Goal: Task Accomplishment & Management: Use online tool/utility

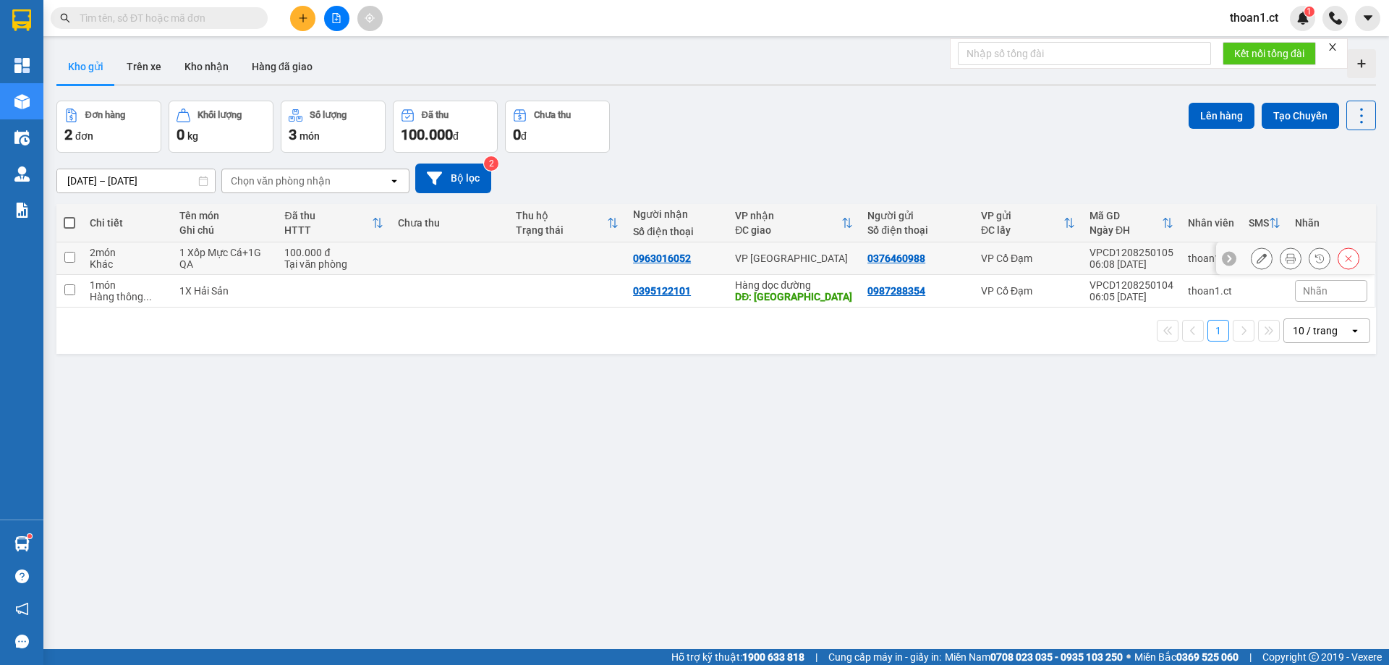
click at [67, 257] on input "checkbox" at bounding box center [69, 257] width 11 height 11
checkbox input "true"
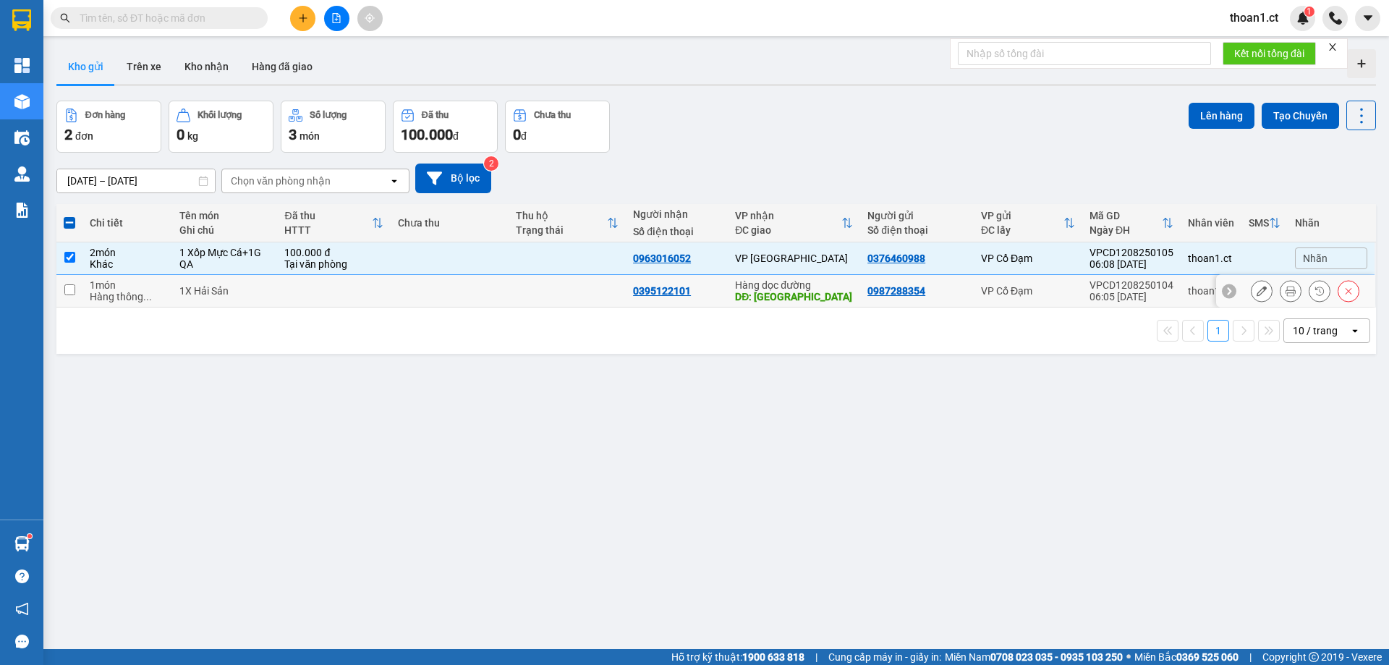
click at [72, 290] on input "checkbox" at bounding box center [69, 289] width 11 height 11
checkbox input "true"
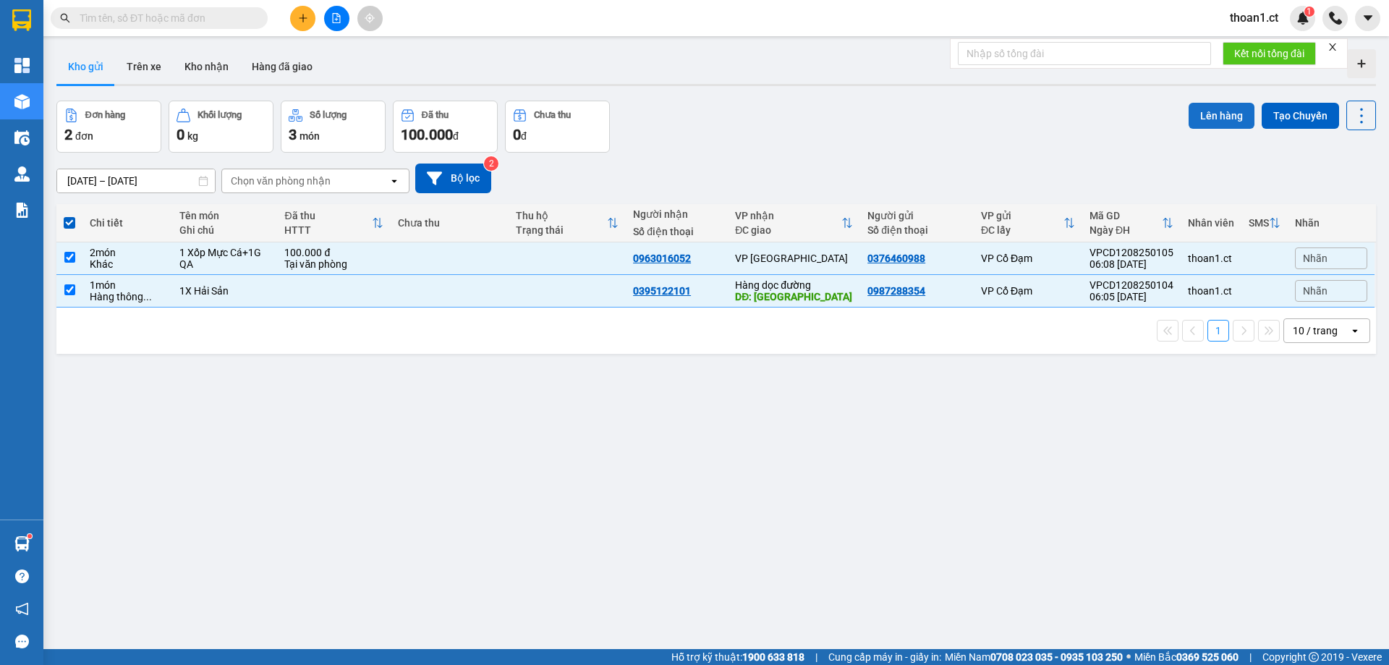
click at [1209, 117] on button "Lên hàng" at bounding box center [1222, 116] width 66 height 26
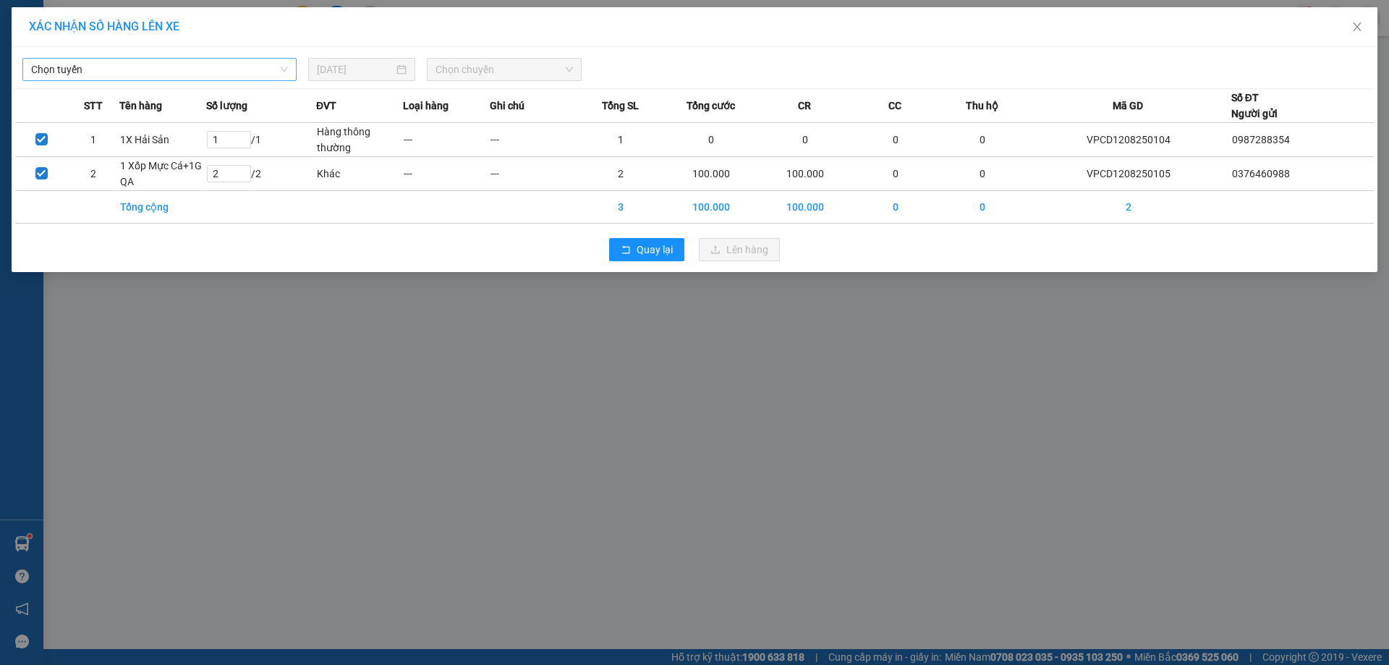
click at [253, 70] on span "Chọn tuyến" at bounding box center [159, 70] width 257 height 22
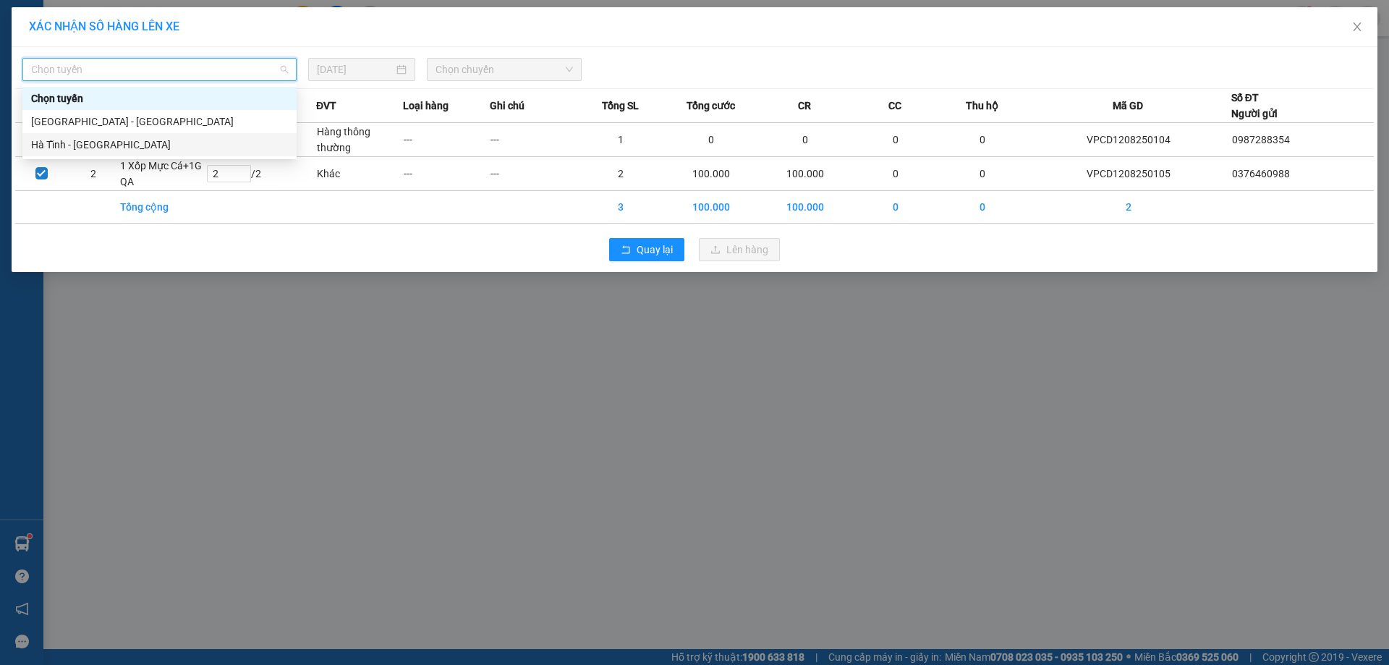
click at [127, 145] on div "Hà Tĩnh - [GEOGRAPHIC_DATA]" at bounding box center [159, 145] width 257 height 16
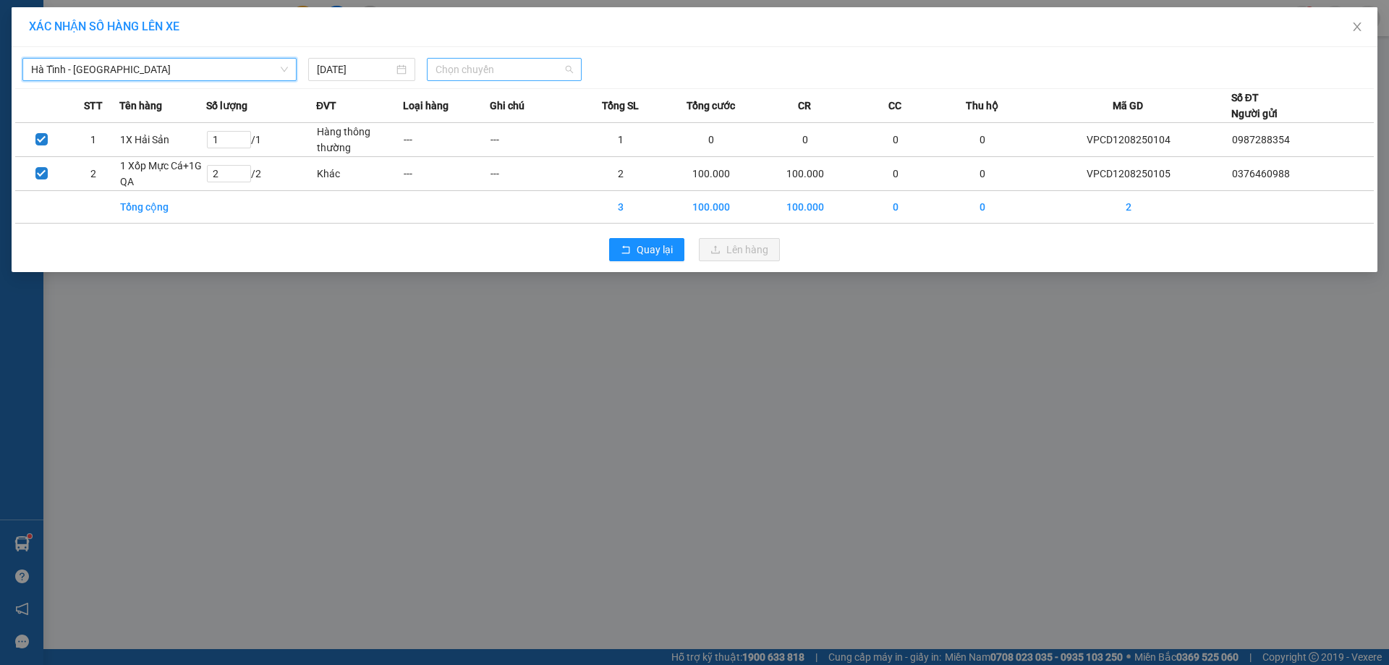
click at [553, 75] on span "Chọn chuyến" at bounding box center [504, 70] width 137 height 22
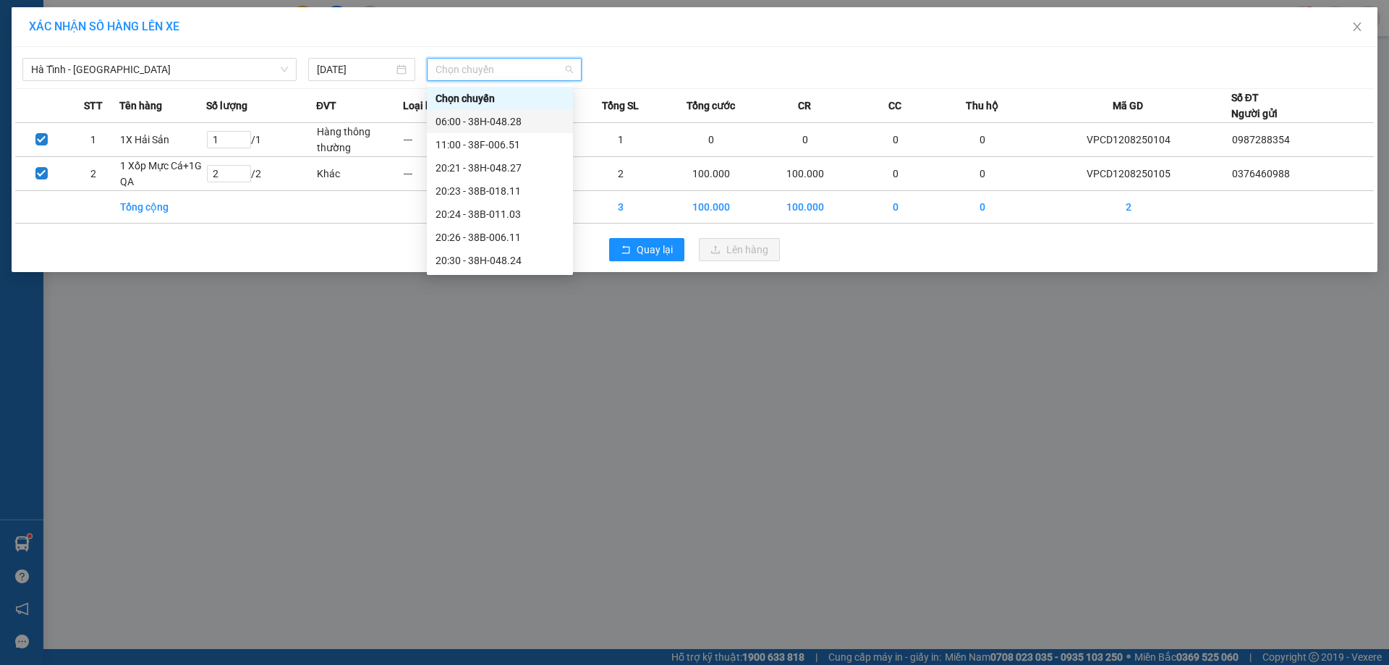
click at [512, 126] on div "06:00 - 38H-048.28" at bounding box center [500, 122] width 129 height 16
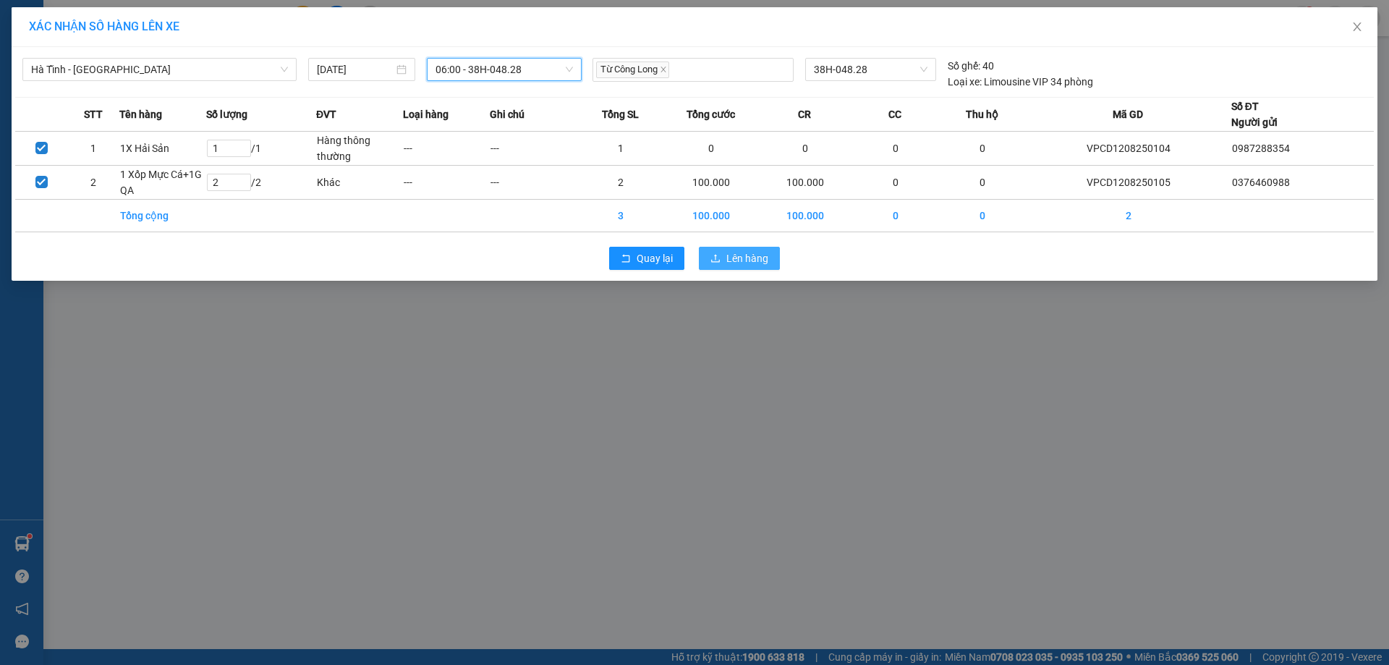
click at [734, 262] on span "Lên hàng" at bounding box center [748, 258] width 42 height 16
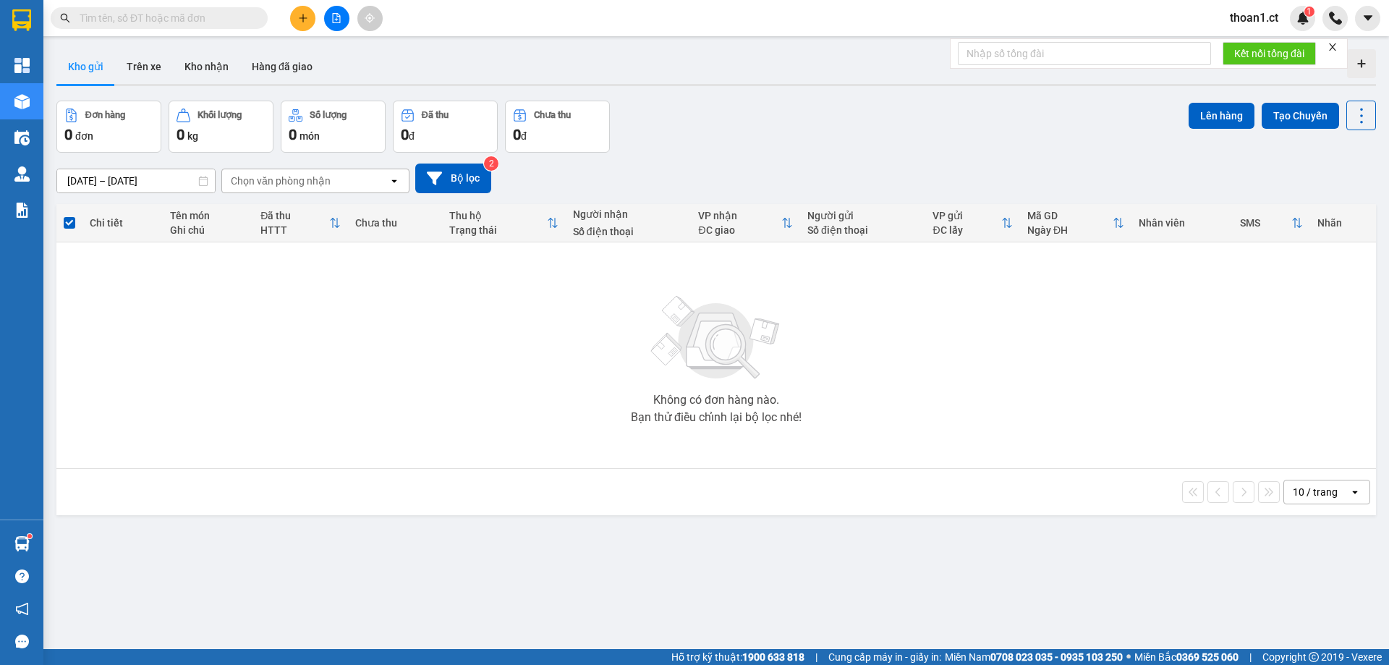
click at [171, 16] on input "text" at bounding box center [165, 18] width 171 height 16
